Goal: Transaction & Acquisition: Subscribe to service/newsletter

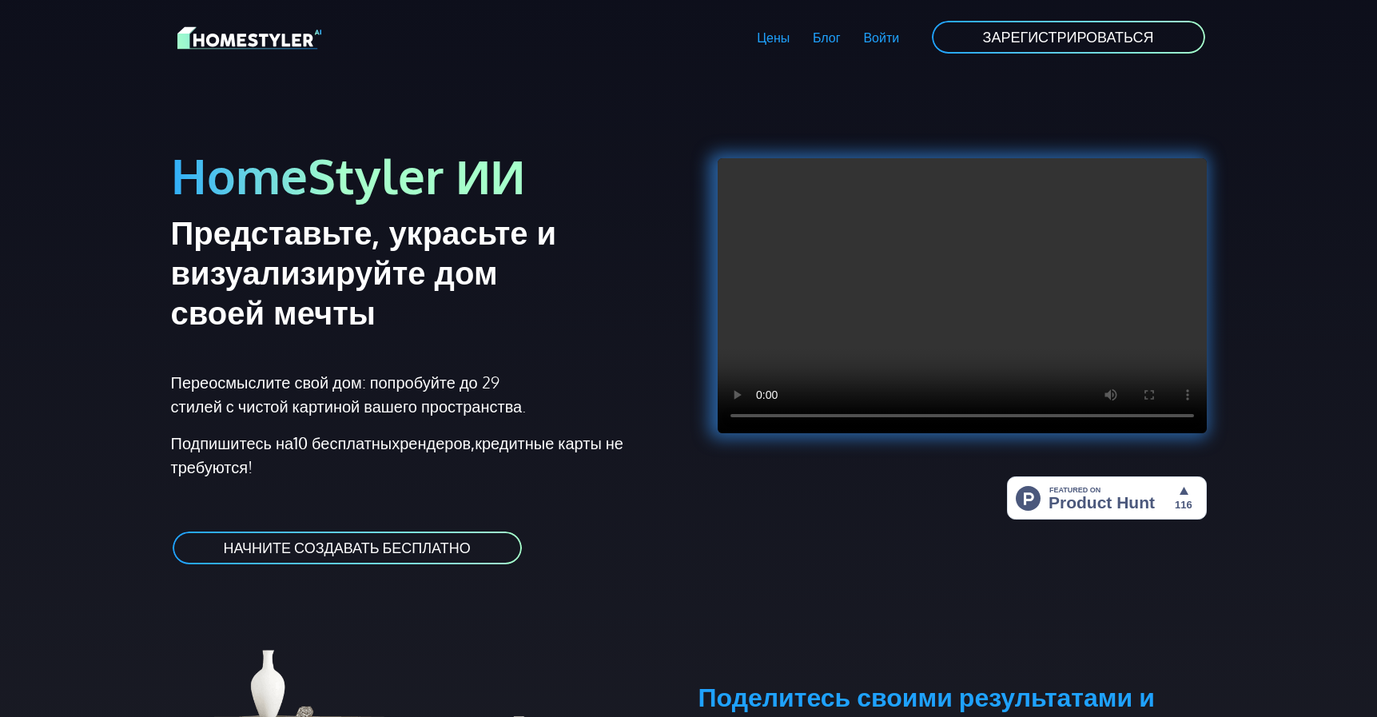
click at [362, 552] on link "НАЧНИТЕ СОЗДАВАТЬ БЕСПЛАТНО" at bounding box center [347, 548] width 353 height 36
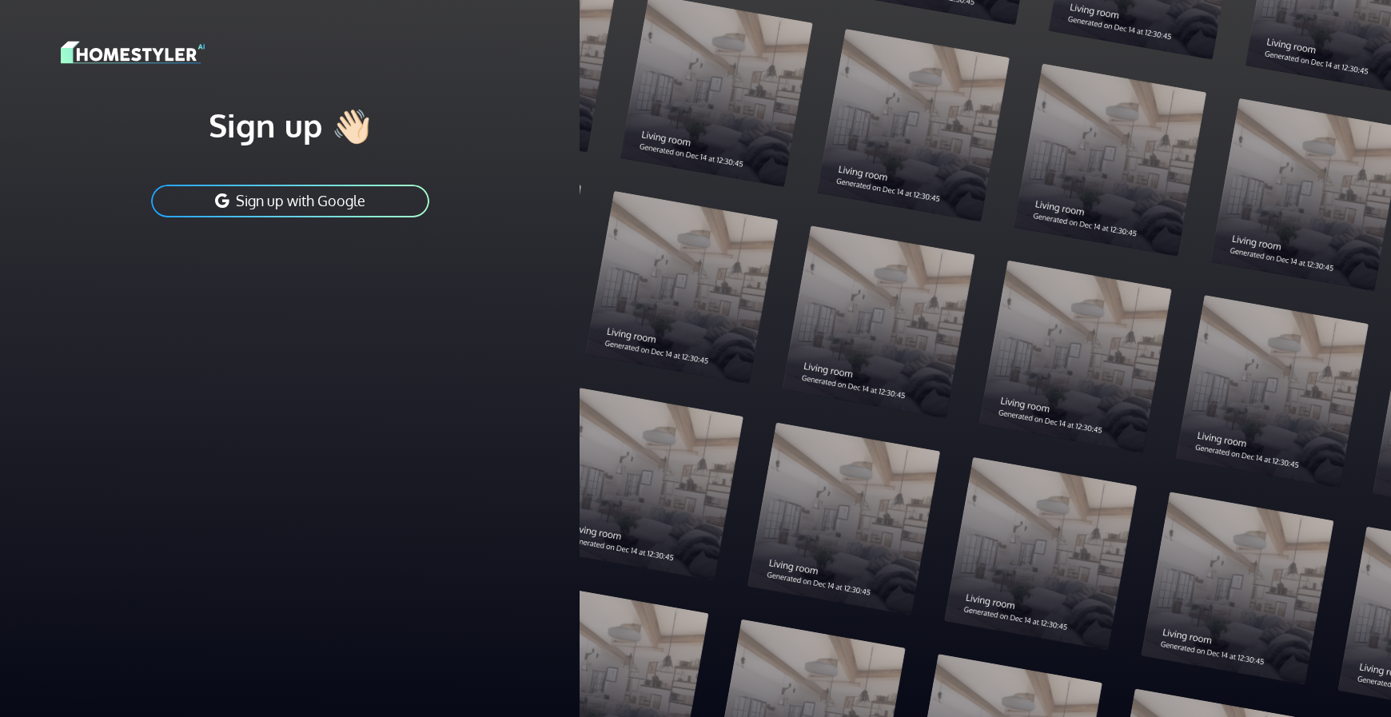
click at [345, 123] on h1 "Sign up 👋🏻" at bounding box center [290, 125] width 458 height 40
click at [253, 129] on h1 "Sign up 👋🏻" at bounding box center [290, 125] width 458 height 40
click at [163, 50] on img at bounding box center [133, 52] width 144 height 28
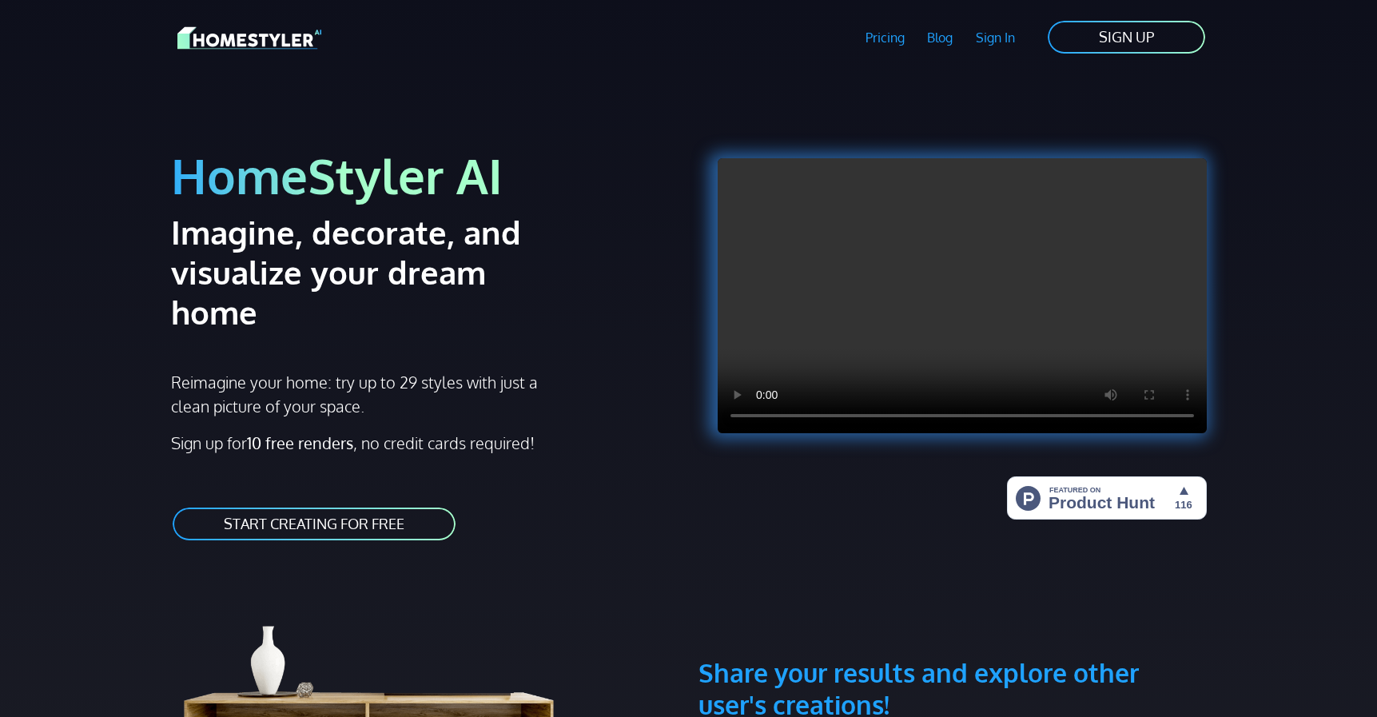
click at [296, 506] on link "START CREATING FOR FREE" at bounding box center [314, 524] width 286 height 36
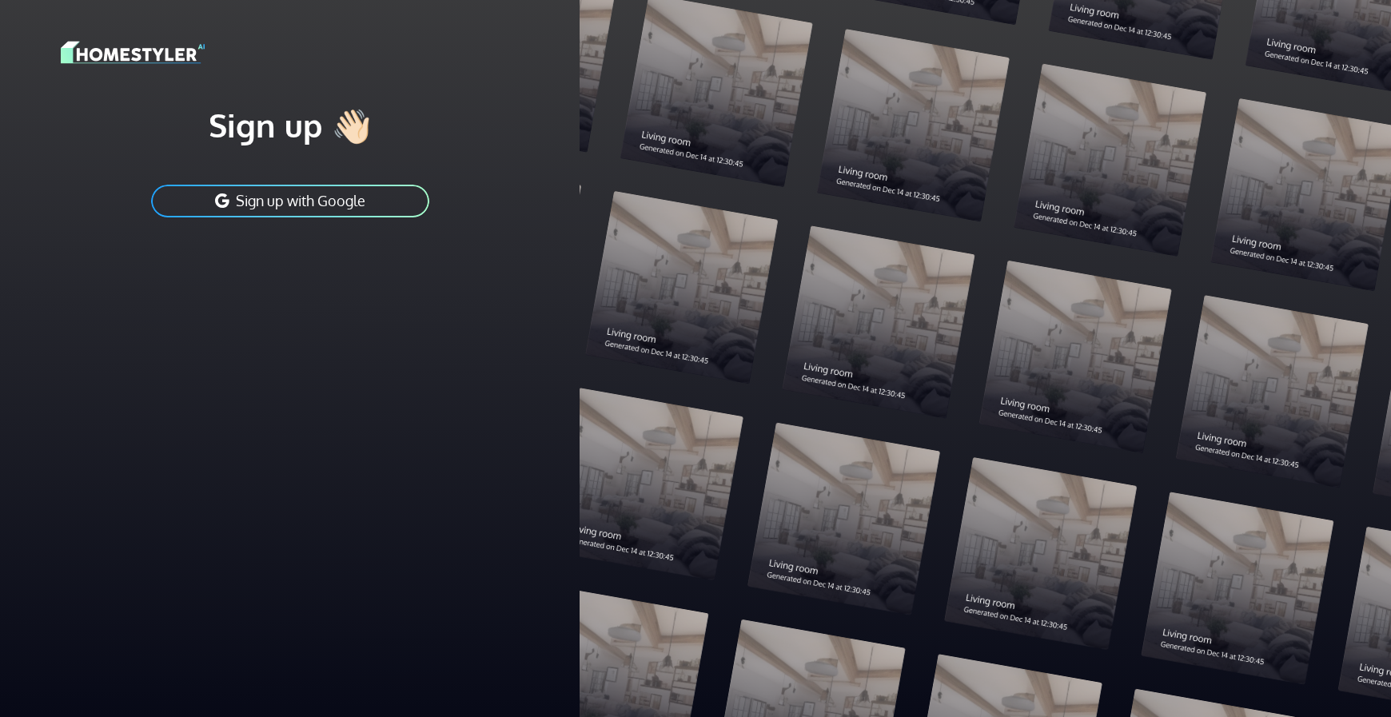
click at [337, 201] on button "Sign up with Google" at bounding box center [289, 201] width 281 height 36
